Goal: Information Seeking & Learning: Compare options

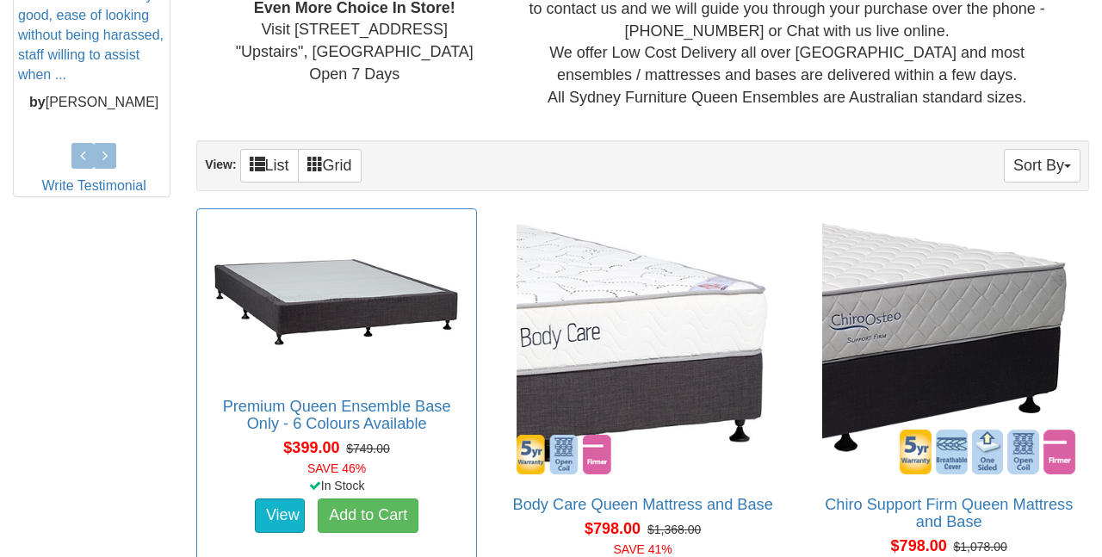
scroll to position [835, 0]
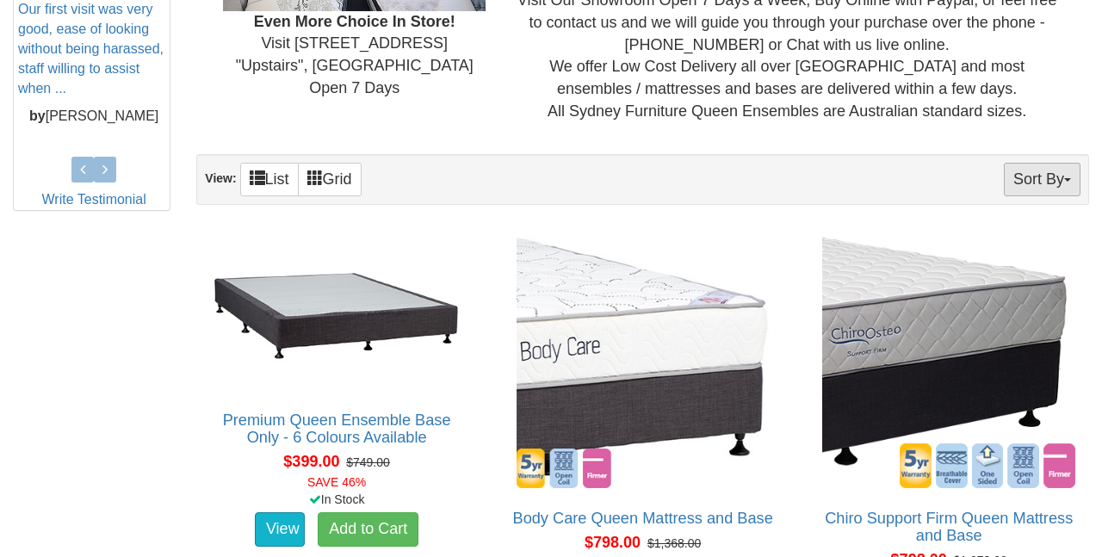
click at [1031, 180] on button "Sort By" at bounding box center [1042, 180] width 77 height 34
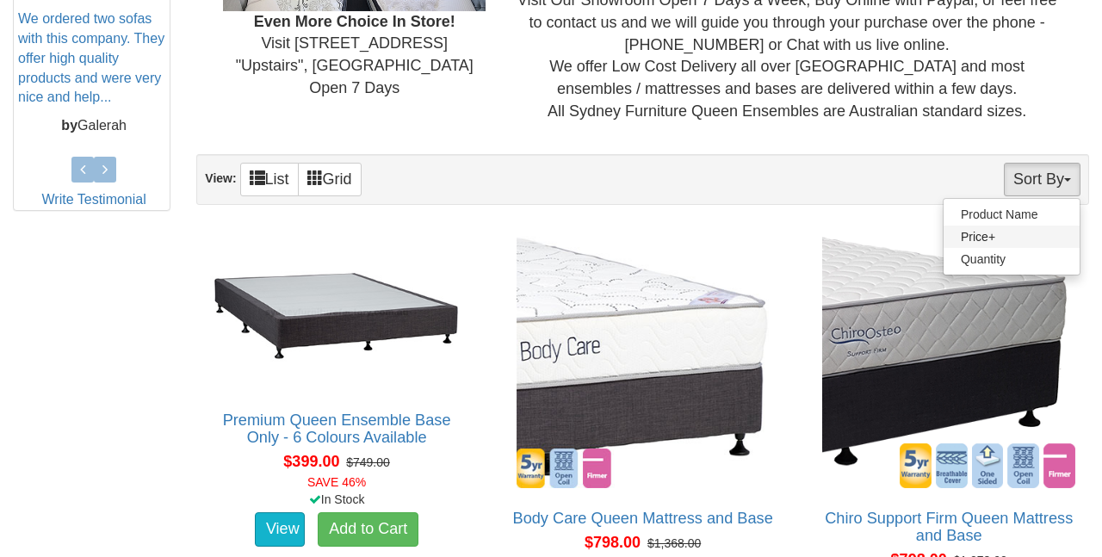
click at [993, 232] on link "Price+" at bounding box center [1012, 237] width 136 height 22
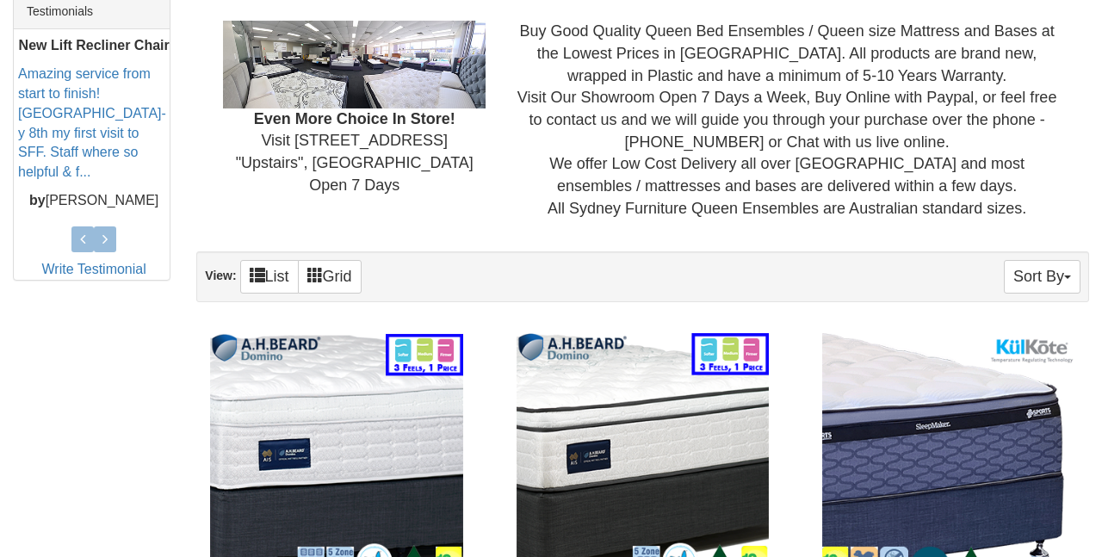
scroll to position [781, 0]
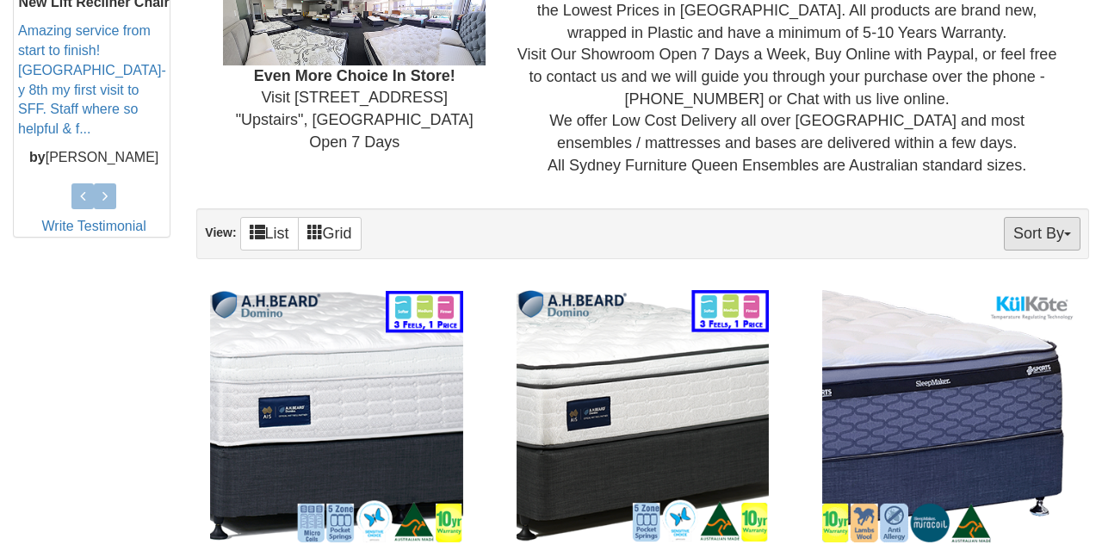
click at [1029, 220] on button "Sort By" at bounding box center [1042, 234] width 77 height 34
click at [998, 261] on link "Product Name" at bounding box center [1012, 268] width 136 height 22
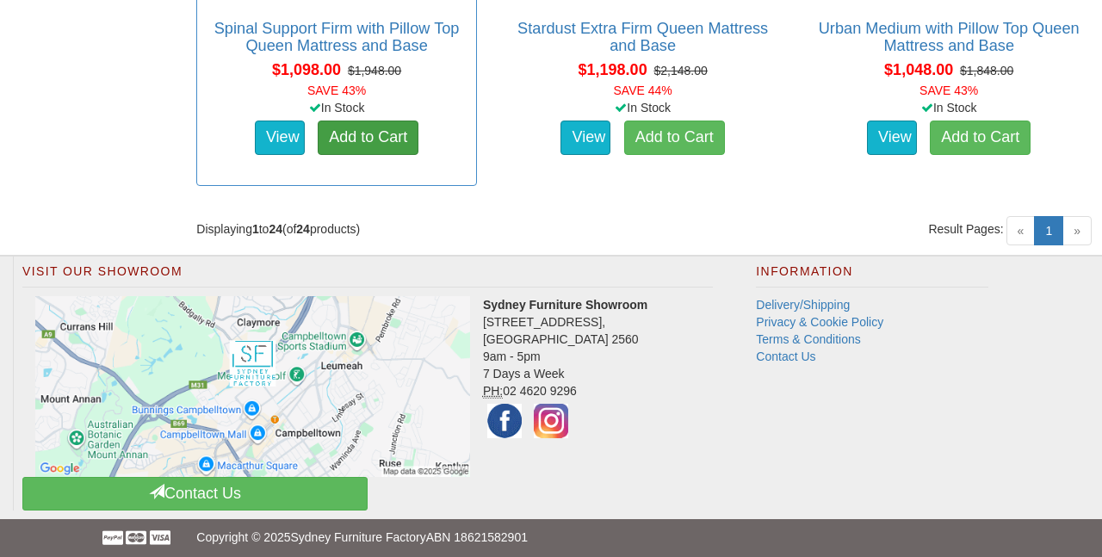
scroll to position [4620, 0]
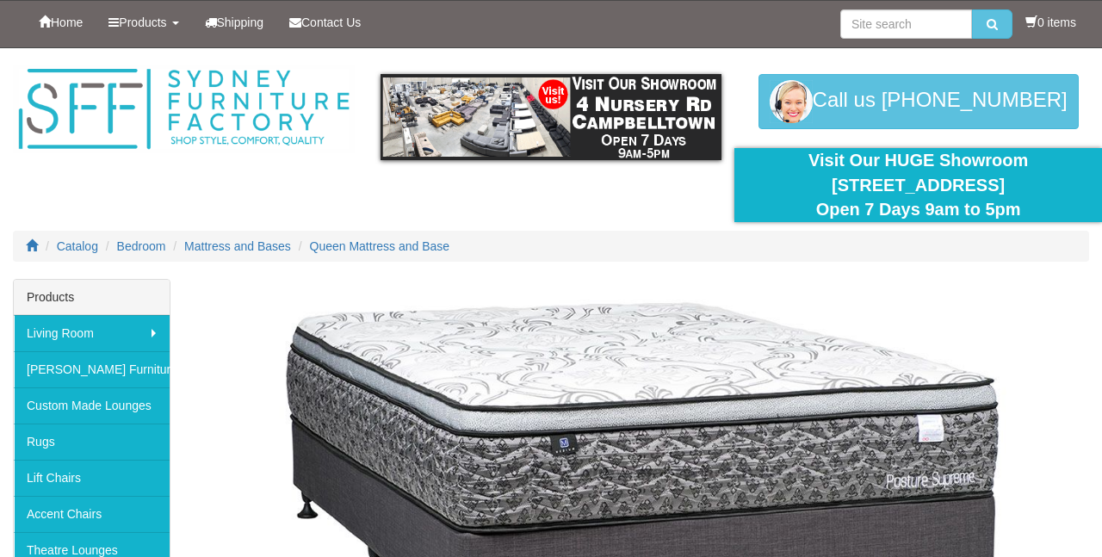
scroll to position [781, 0]
